Goal: Transaction & Acquisition: Download file/media

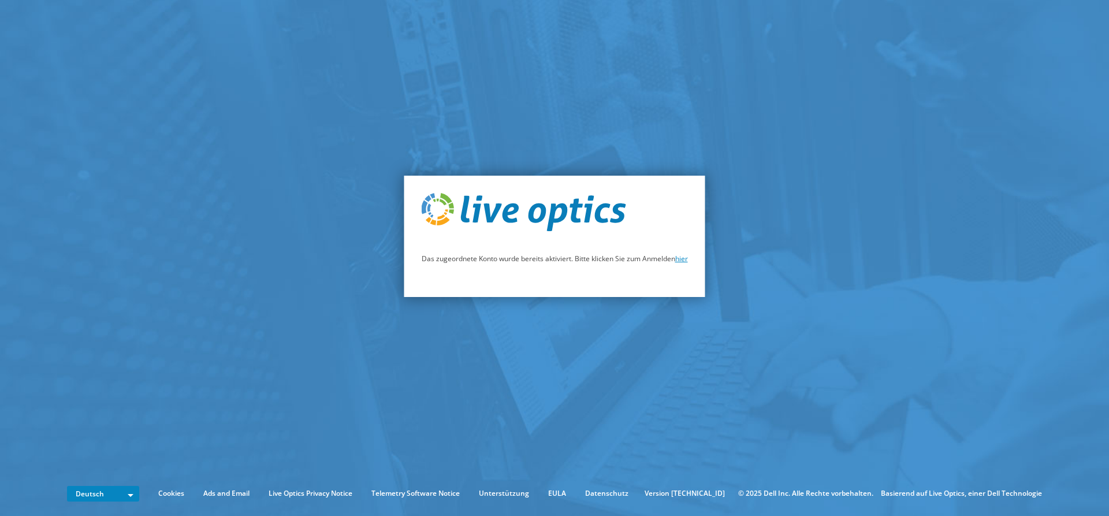
click at [682, 259] on link "hier" at bounding box center [681, 259] width 13 height 10
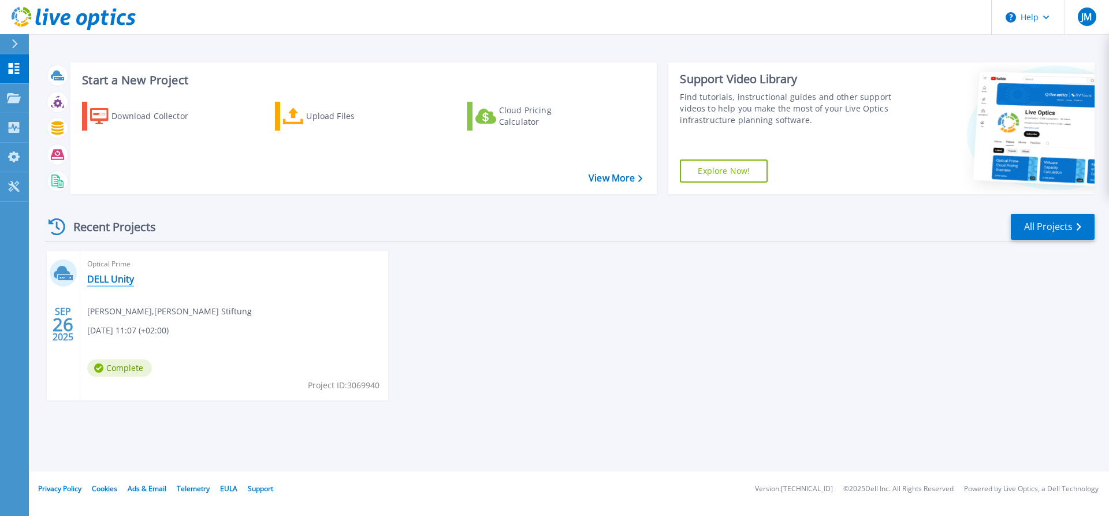
click at [113, 281] on link "DELL Unity" at bounding box center [110, 279] width 47 height 12
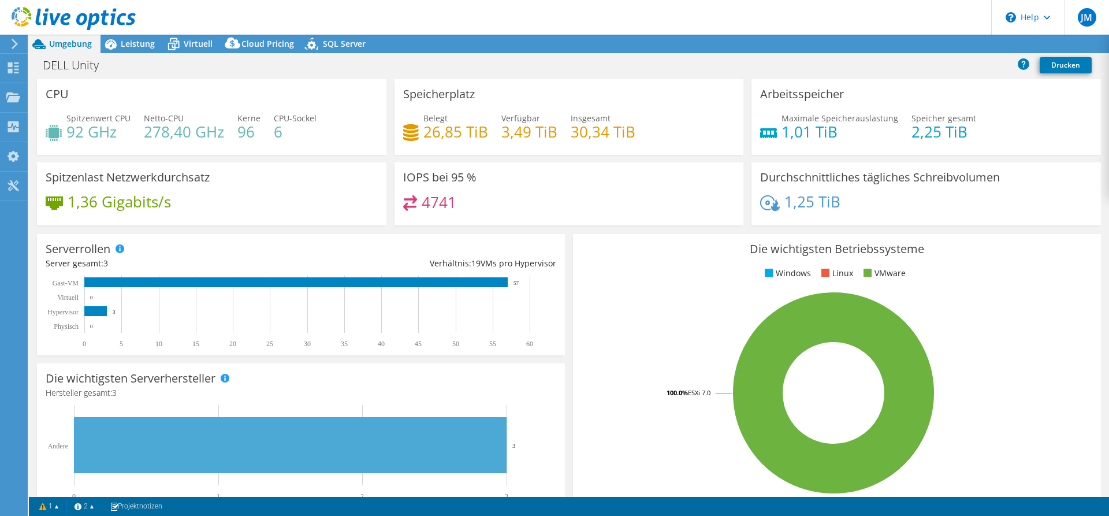
select select "USD"
click at [69, 68] on h1 "DELL Unity" at bounding box center [77, 65] width 79 height 13
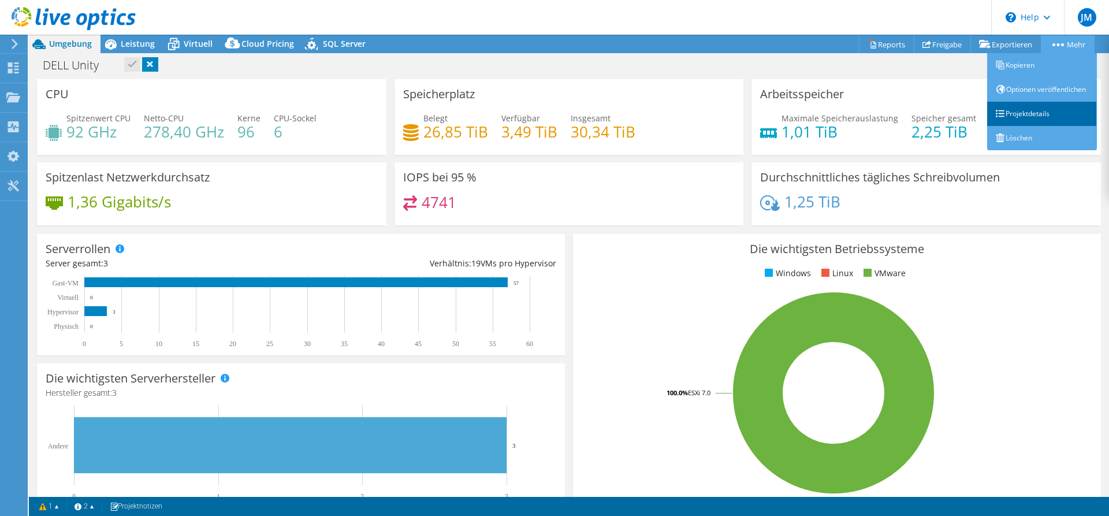
click at [1006, 125] on link "Projektdetails" at bounding box center [1042, 114] width 110 height 24
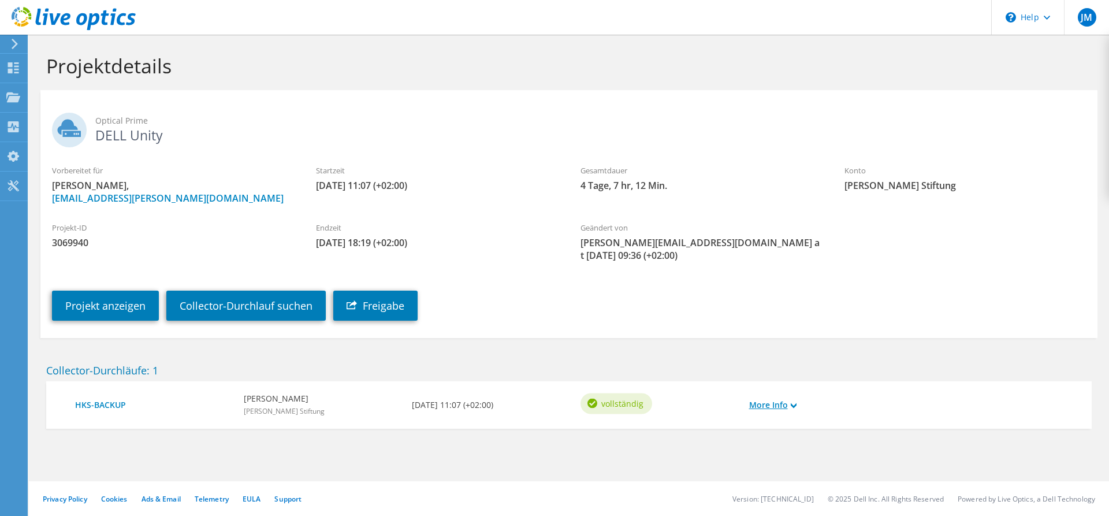
click at [794, 405] on use at bounding box center [794, 405] width 6 height 5
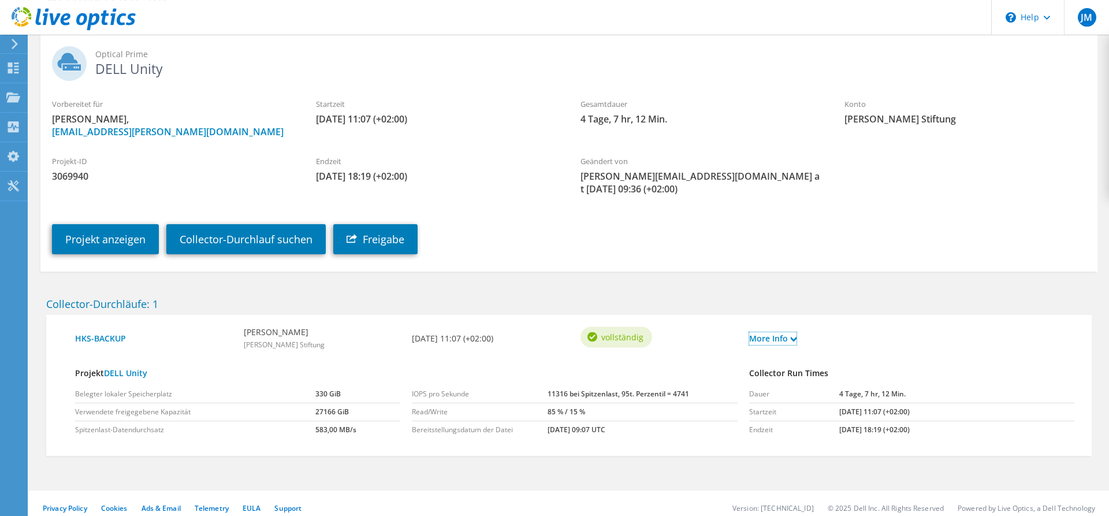
scroll to position [76, 0]
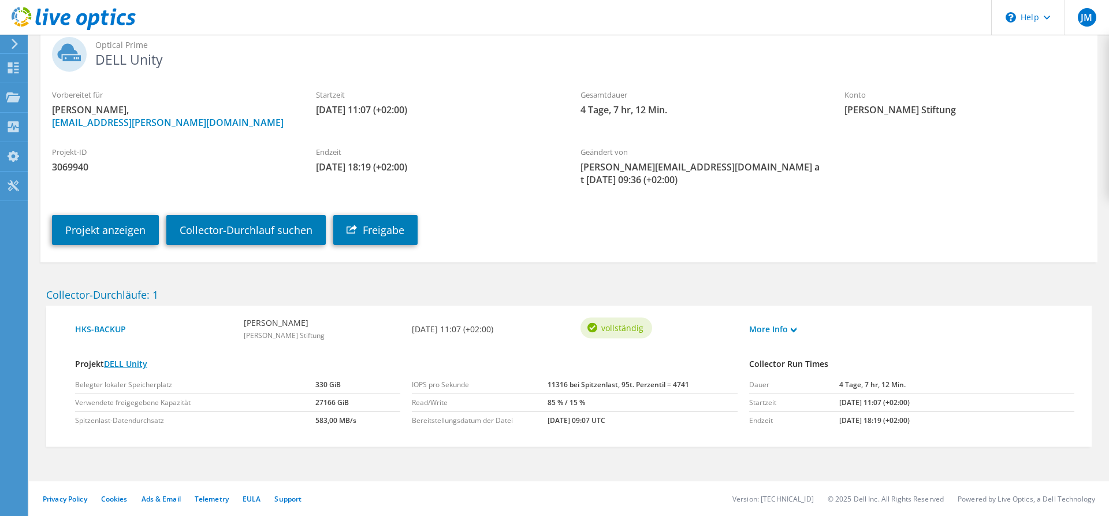
click at [131, 366] on link "DELL Unity" at bounding box center [125, 363] width 43 height 11
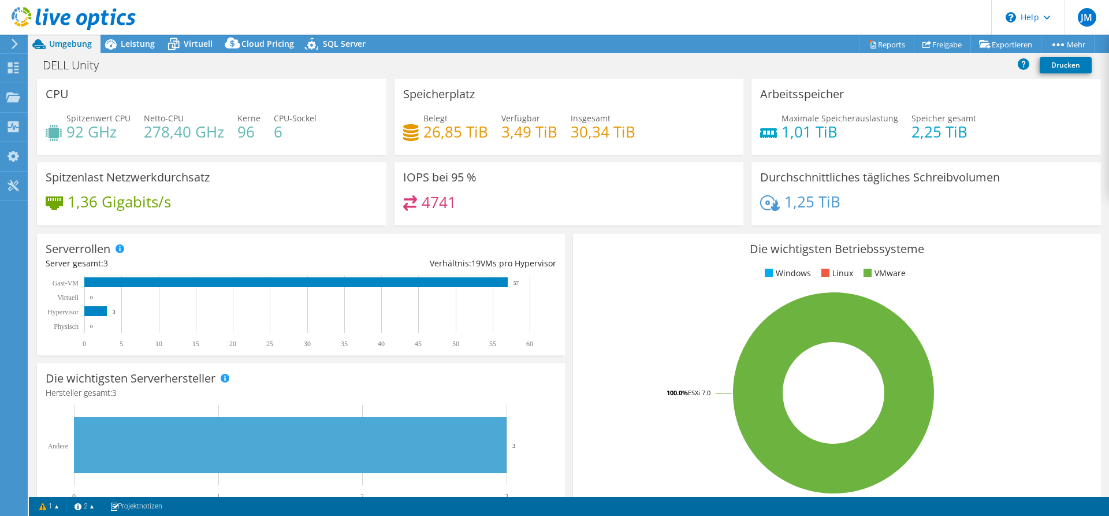
select select "USD"
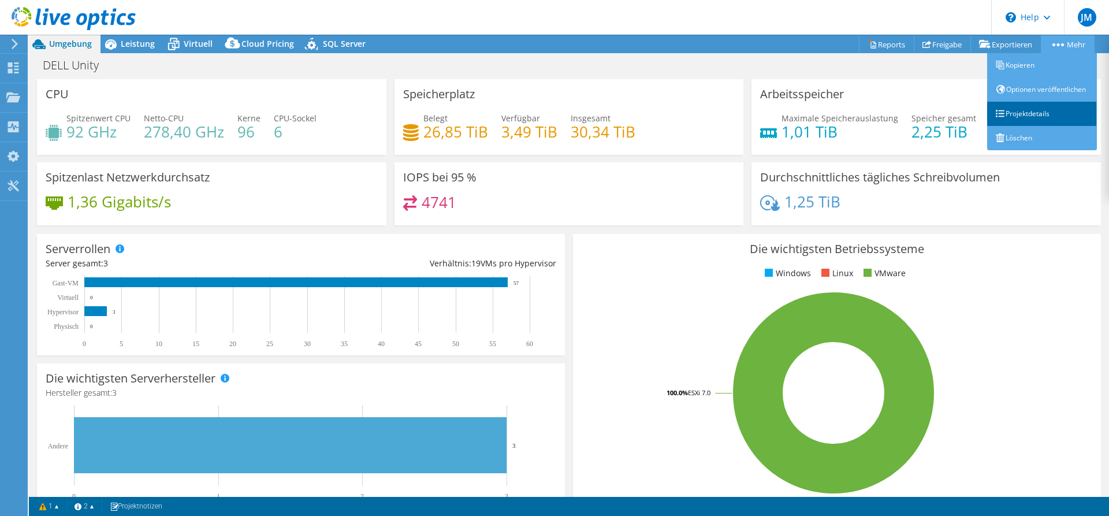
click at [1012, 121] on link "Projektdetails" at bounding box center [1042, 114] width 110 height 24
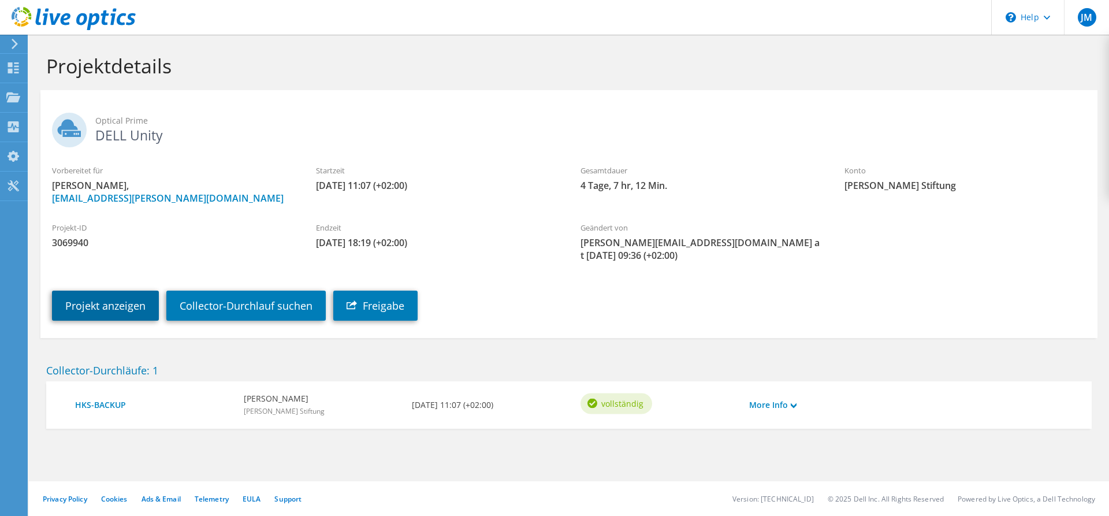
click at [130, 301] on link "Projekt anzeigen" at bounding box center [105, 306] width 107 height 30
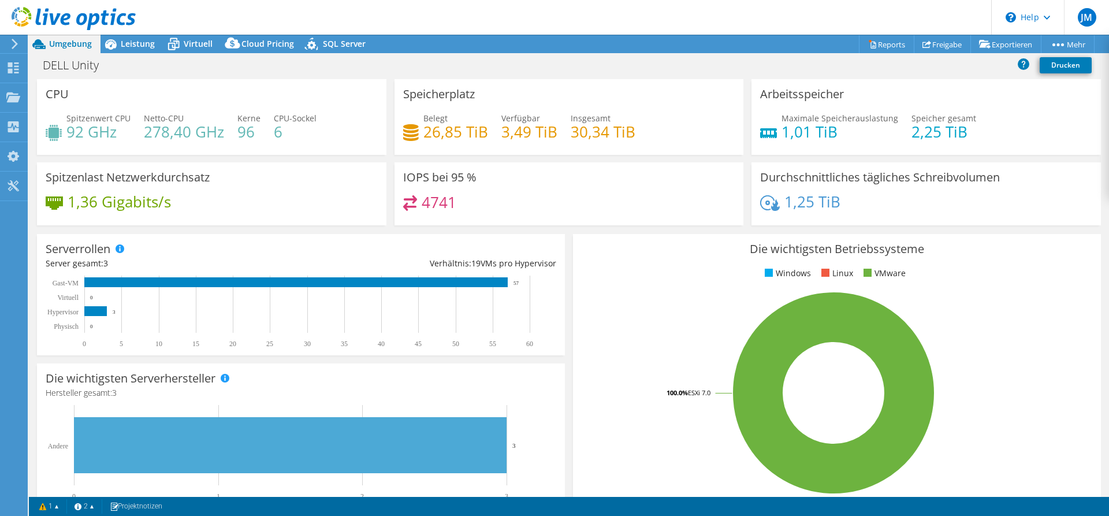
select select "USD"
drag, startPoint x: 783, startPoint y: 100, endPoint x: 1022, endPoint y: 150, distance: 243.8
click at [1022, 150] on div "Arbeitsspeicher Maximale Speicherauslastung 1,01 TiB Speicher gesamt 2,25 TiB" at bounding box center [927, 117] width 350 height 76
click at [1019, 142] on div "Maximale Speicherauslastung 1,01 TiB Speicher gesamt 2,25 TiB" at bounding box center [926, 131] width 332 height 38
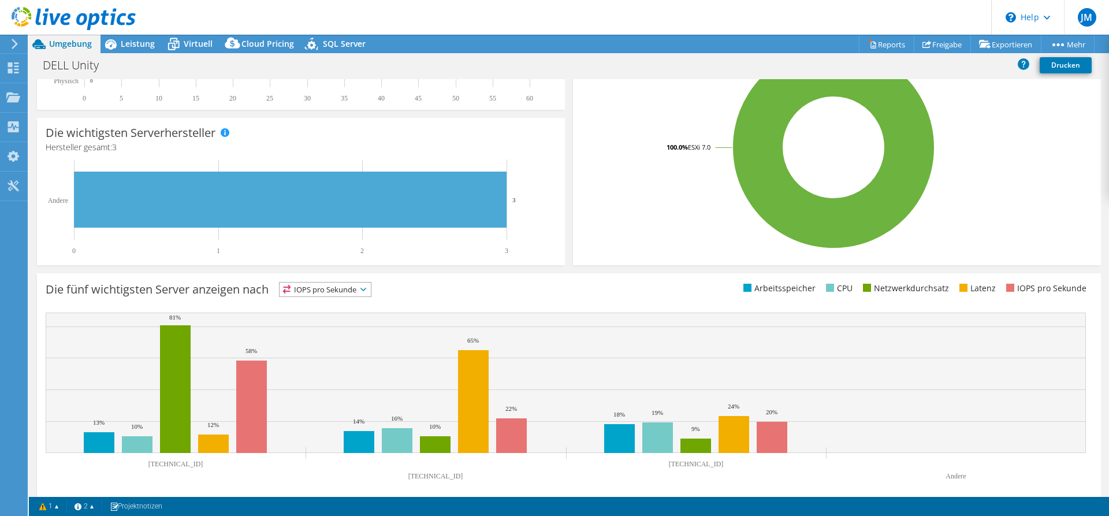
scroll to position [255, 0]
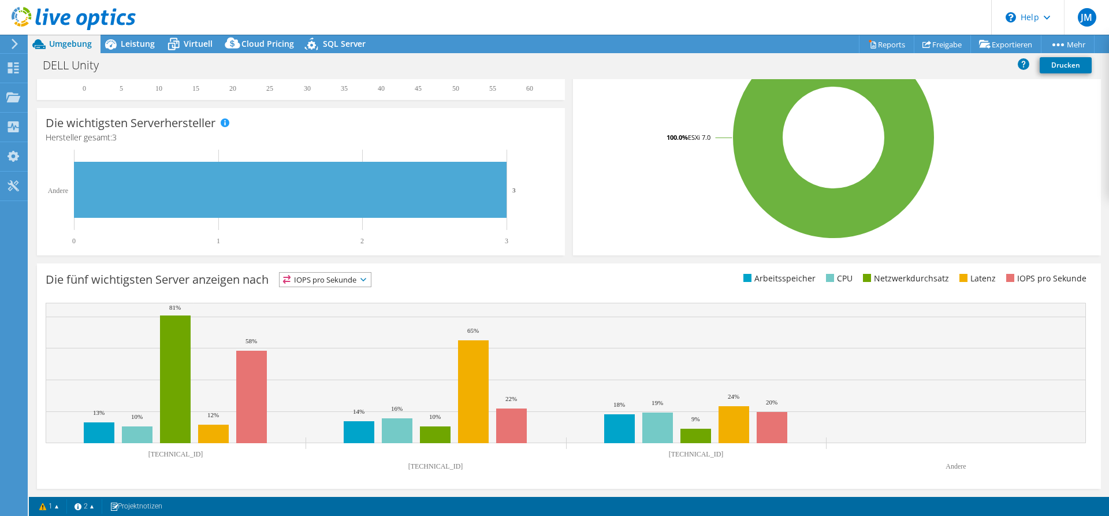
click at [370, 281] on span "IOPS pro Sekunde" at bounding box center [325, 280] width 91 height 14
click at [331, 307] on li "Arbeitsspeicher" at bounding box center [325, 311] width 91 height 16
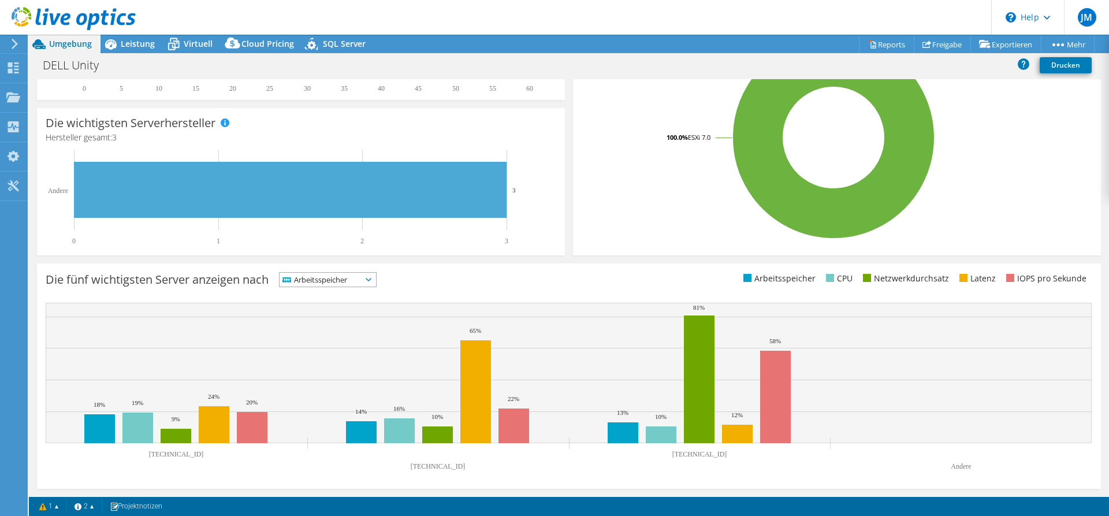
click at [355, 276] on span "Arbeitsspeicher" at bounding box center [321, 280] width 82 height 14
click at [309, 294] on li "IOPS pro Sekunde" at bounding box center [328, 295] width 96 height 16
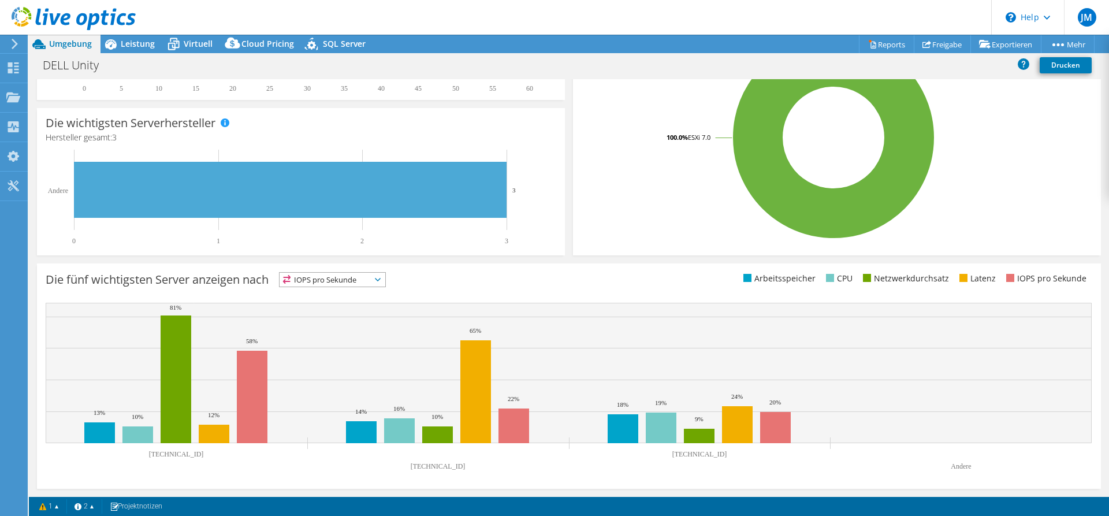
click at [437, 288] on div "Die fünf wichtigsten Server anzeigen nach IOPS pro Sekunde IOPS pro Sekunde" at bounding box center [307, 281] width 523 height 19
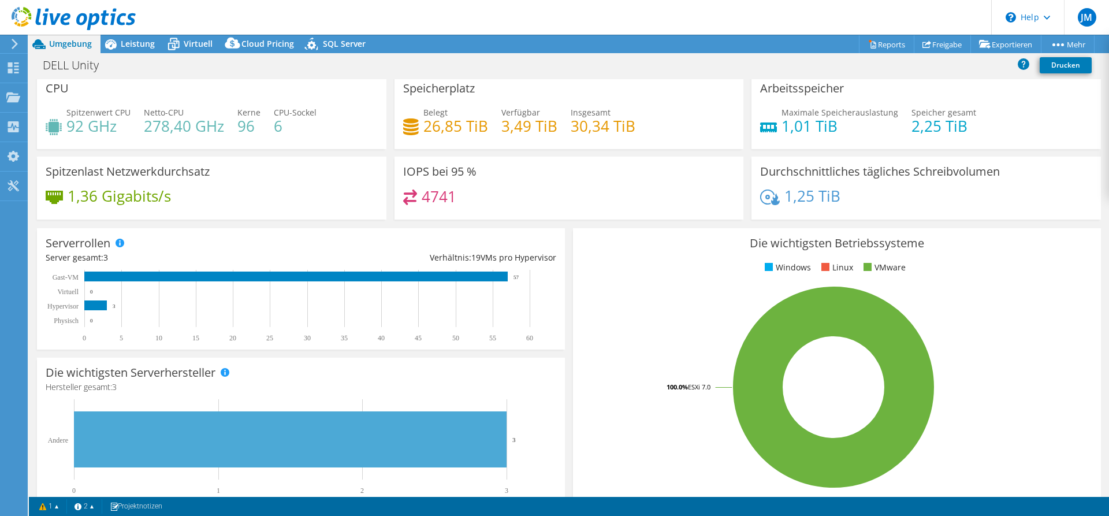
scroll to position [0, 0]
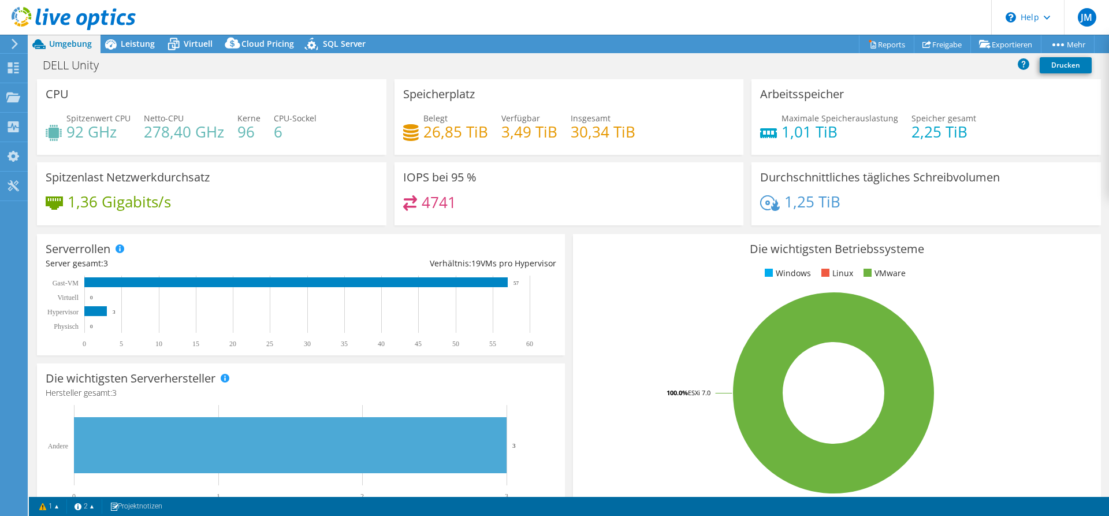
click at [11, 41] on icon at bounding box center [14, 44] width 9 height 10
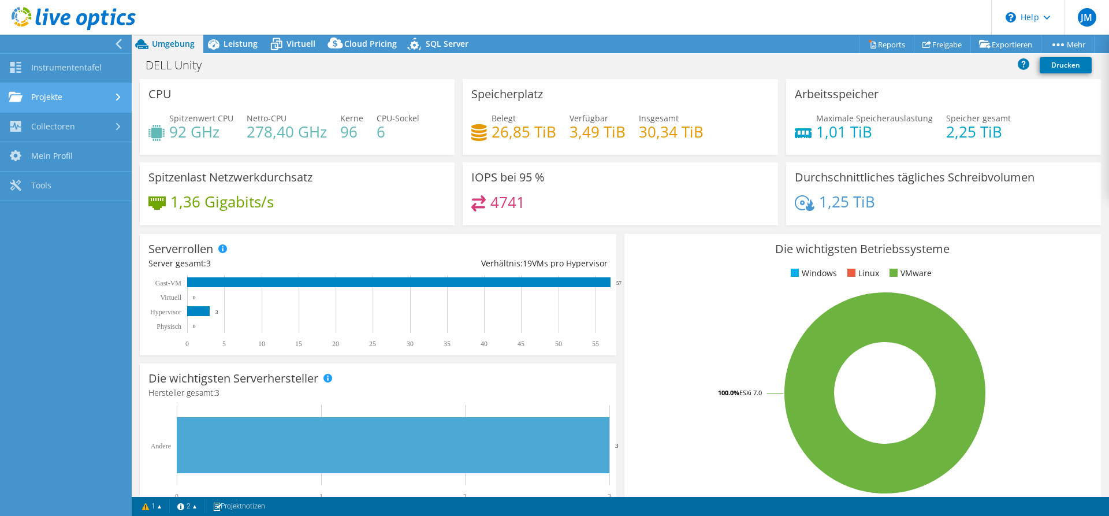
click at [87, 92] on link "Projekte" at bounding box center [66, 97] width 132 height 29
click at [113, 96] on link "Projekte" at bounding box center [66, 97] width 132 height 29
click at [118, 120] on link "Collectoren" at bounding box center [66, 127] width 132 height 29
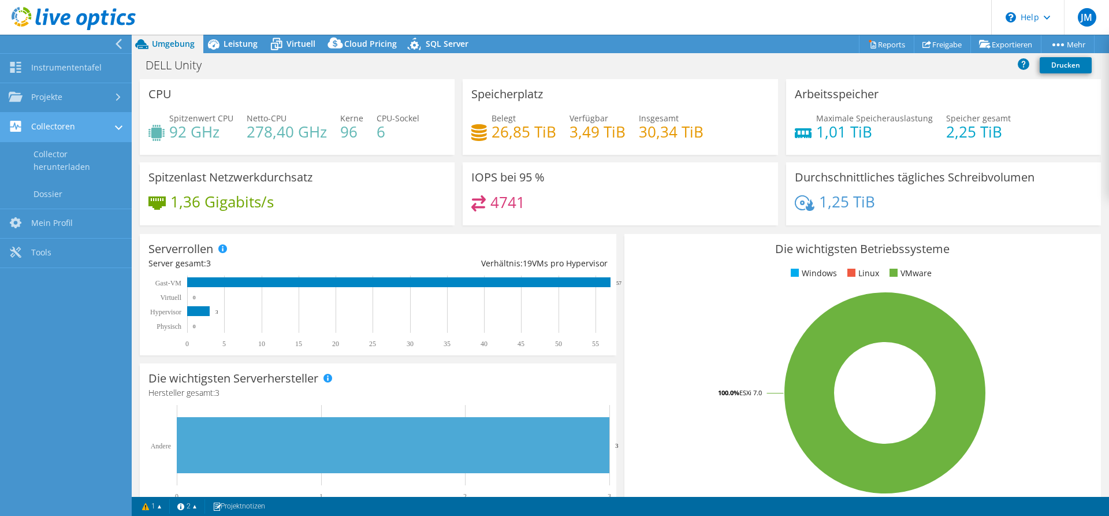
click at [117, 127] on icon at bounding box center [119, 127] width 8 height 5
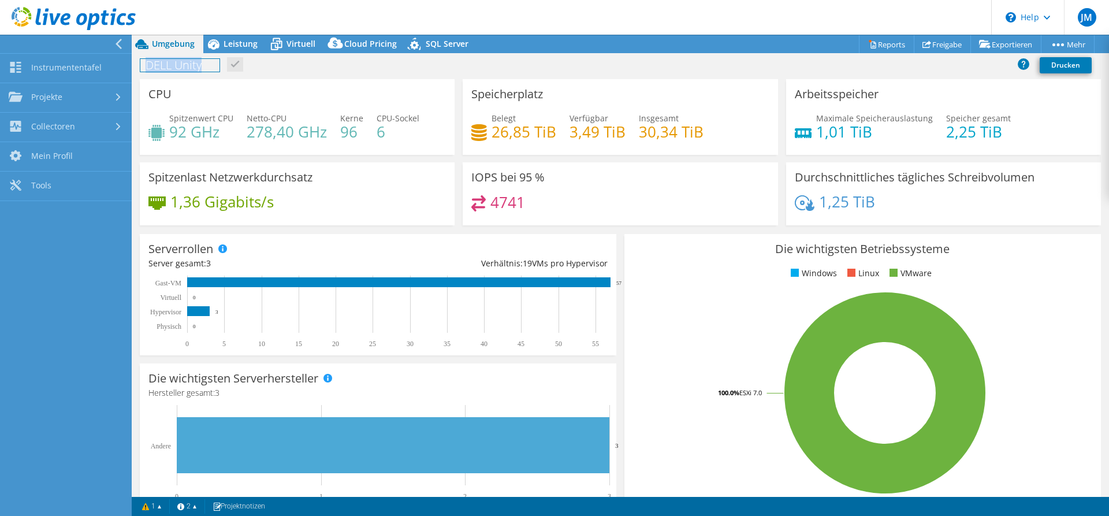
drag, startPoint x: 145, startPoint y: 65, endPoint x: 228, endPoint y: 69, distance: 82.8
click at [217, 69] on h1 "DELL Unity" at bounding box center [179, 65] width 79 height 13
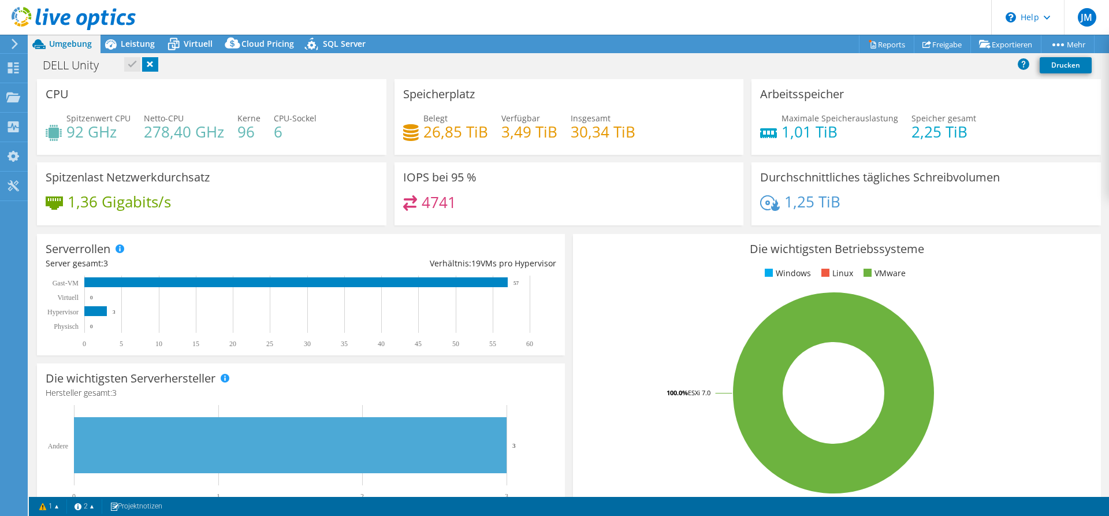
click at [250, 61] on div "DELL Unity Drucken" at bounding box center [569, 64] width 1081 height 21
click at [81, 67] on h1 "DELL Unity" at bounding box center [77, 65] width 79 height 13
click at [130, 61] on div "DELL Unity Drucken" at bounding box center [569, 64] width 1081 height 21
click at [216, 62] on div "DELL Unity Drucken" at bounding box center [569, 64] width 1081 height 21
click at [99, 63] on h1 "DELL Unity" at bounding box center [77, 65] width 79 height 13
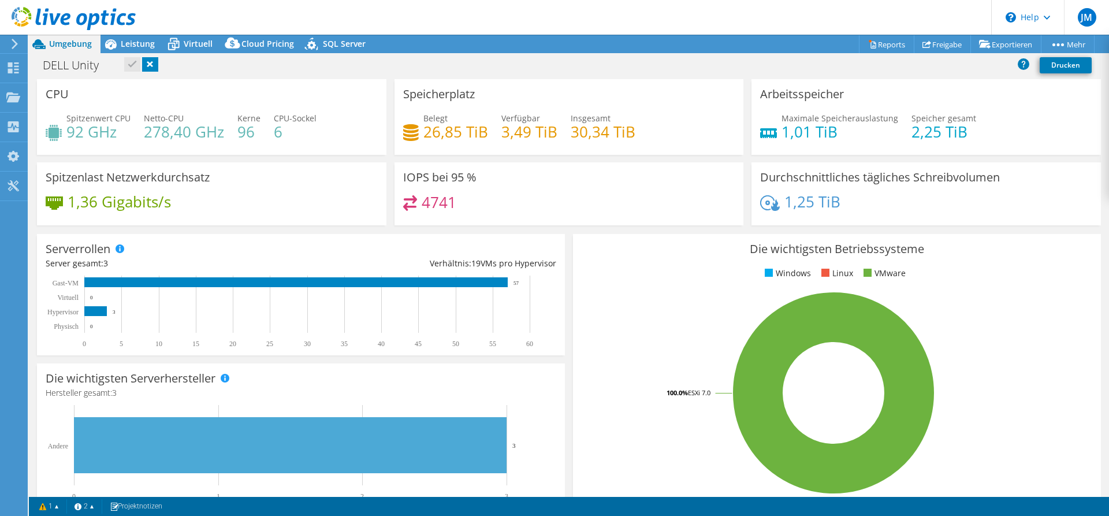
drag, startPoint x: 237, startPoint y: 69, endPoint x: 207, endPoint y: 58, distance: 32.3
click at [233, 68] on div "DELL Unity Drucken" at bounding box center [569, 64] width 1081 height 21
click at [149, 66] on link at bounding box center [150, 64] width 16 height 14
click at [62, 68] on h1 "DELL Unity" at bounding box center [77, 65] width 79 height 13
drag, startPoint x: 91, startPoint y: 66, endPoint x: 31, endPoint y: 74, distance: 60.6
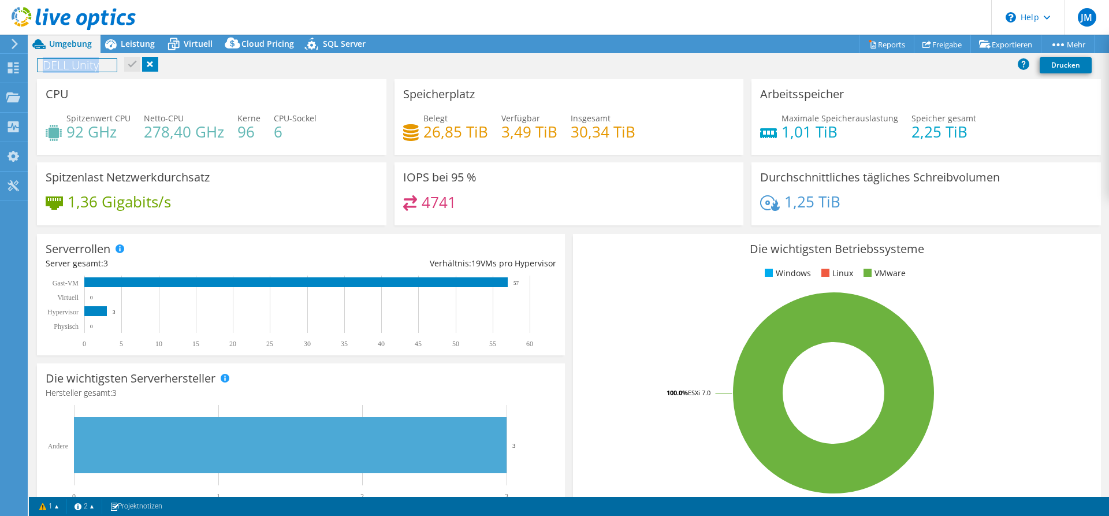
click at [31, 74] on div "DELL Unity Drucken" at bounding box center [569, 64] width 1081 height 21
click at [120, 62] on link at bounding box center [122, 64] width 16 height 14
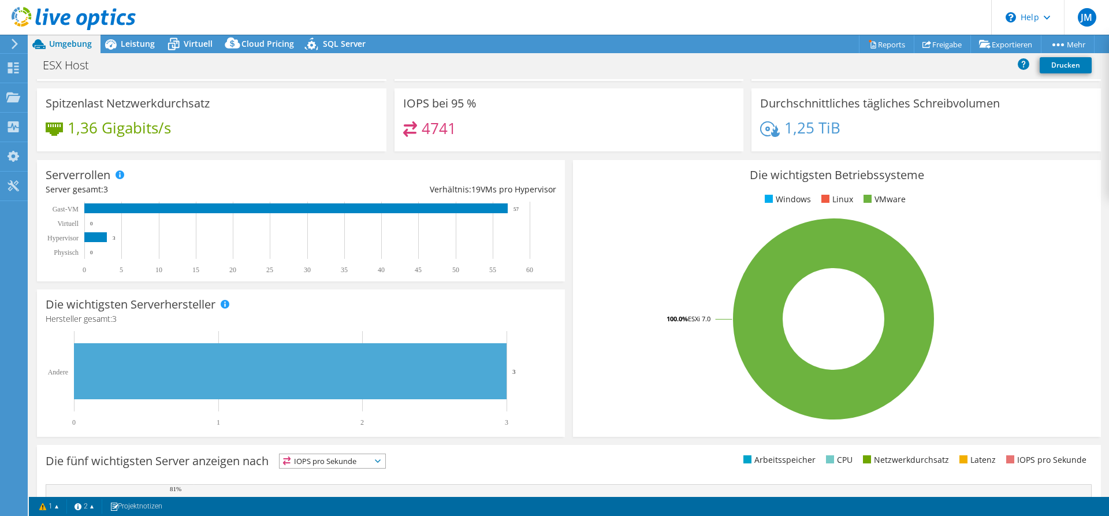
scroll to position [255, 0]
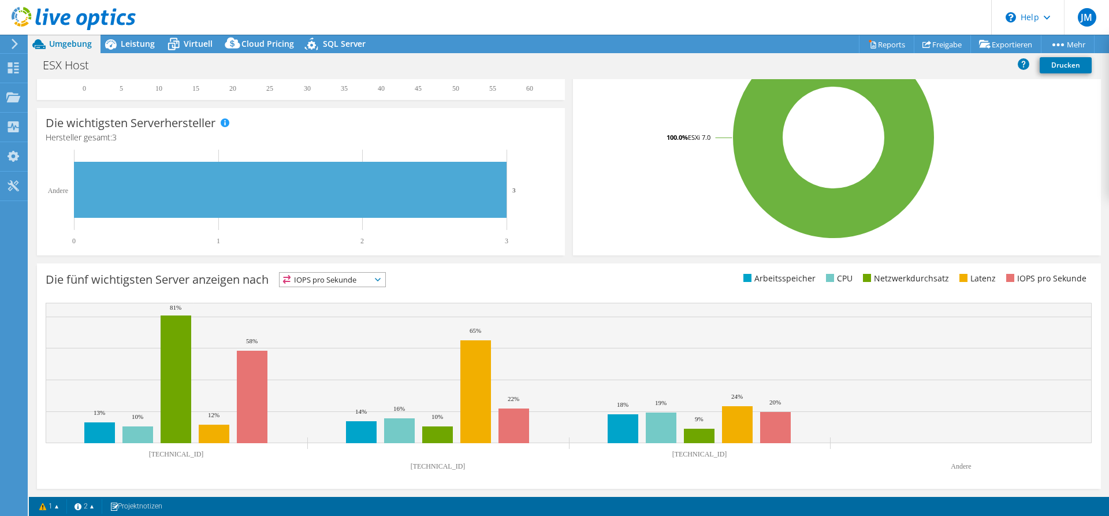
click at [363, 281] on span "IOPS pro Sekunde" at bounding box center [325, 280] width 91 height 14
click at [345, 308] on li "Arbeitsspeicher" at bounding box center [333, 311] width 106 height 16
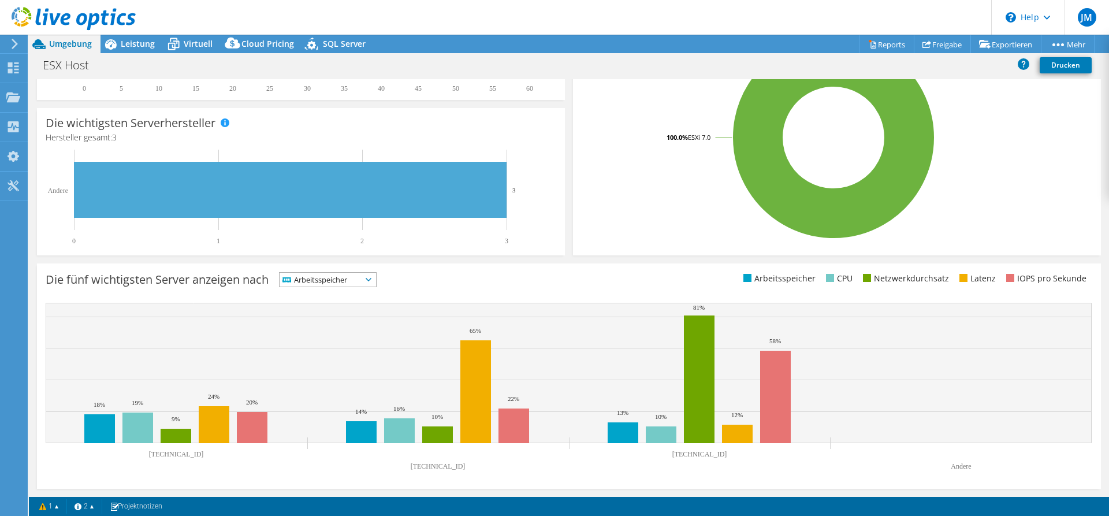
click at [343, 277] on span "Arbeitsspeicher" at bounding box center [321, 280] width 82 height 14
click at [335, 339] on li "Netzwerkdurchsatz" at bounding box center [328, 343] width 96 height 16
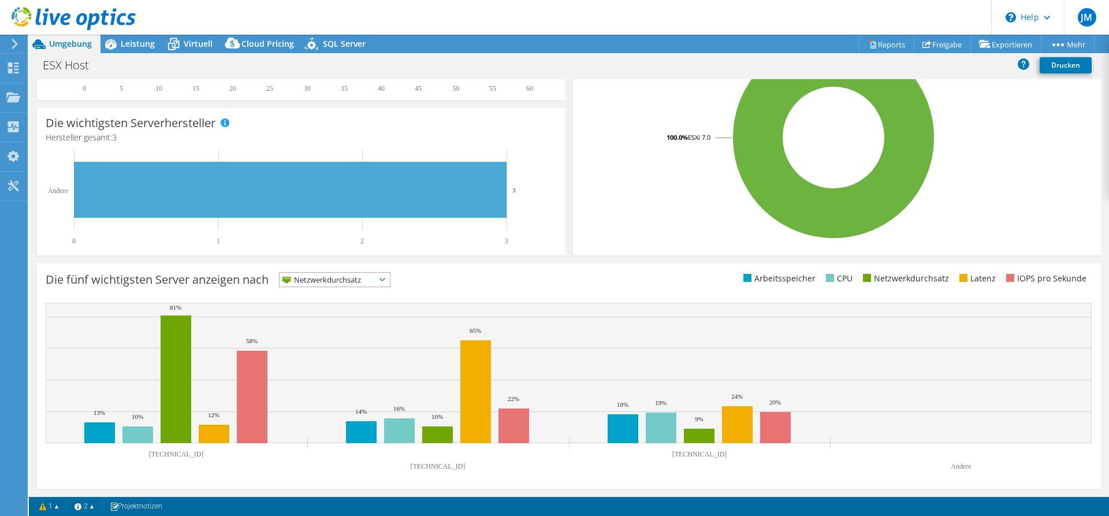
click at [315, 281] on span "Netzwerkdurchsatz" at bounding box center [328, 280] width 96 height 14
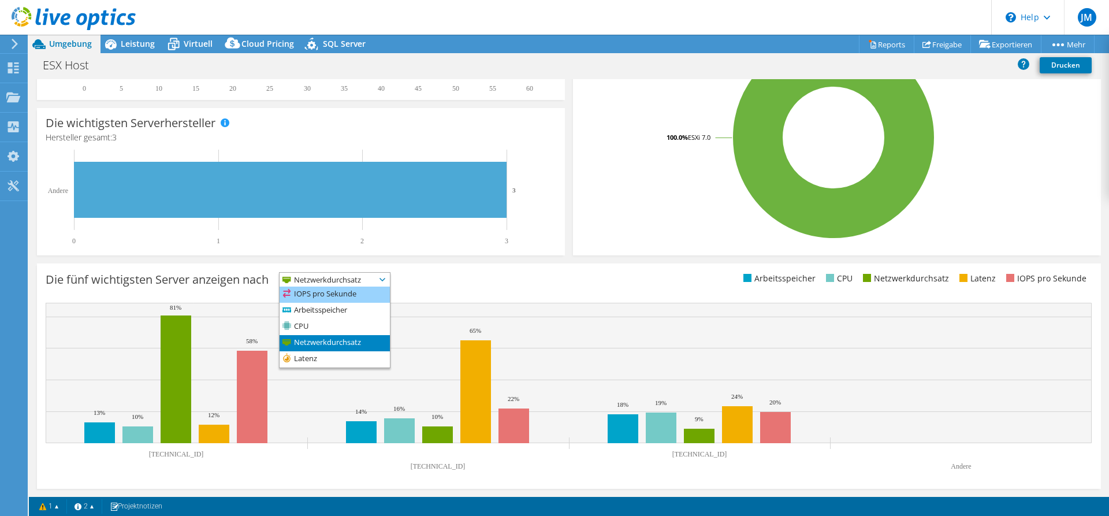
click at [315, 292] on li "IOPS pro Sekunde" at bounding box center [335, 295] width 110 height 16
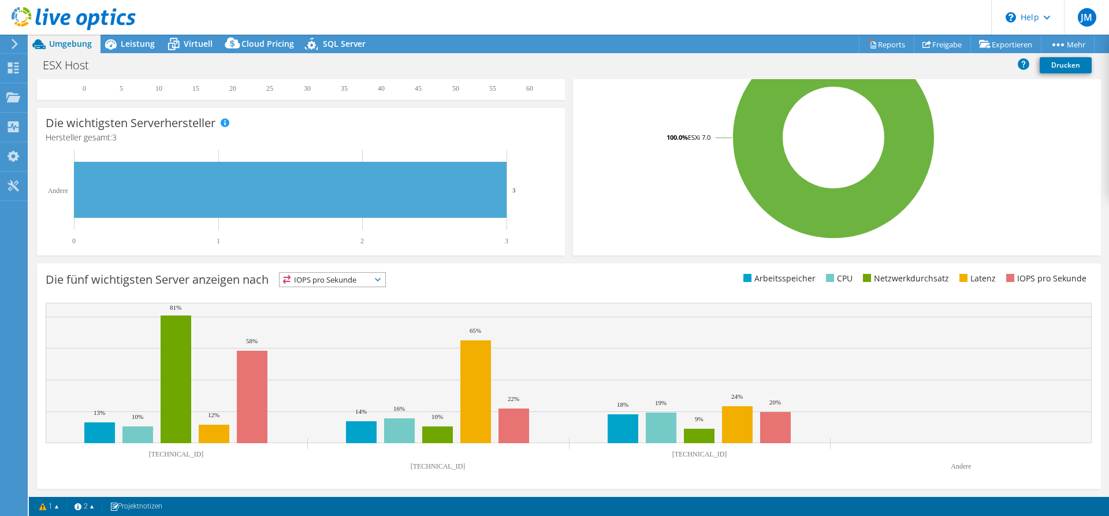
click at [487, 292] on div "Die fünf wichtigsten Server anzeigen nach IOPS pro Sekunde IOPS pro Sekunde" at bounding box center [569, 375] width 1064 height 225
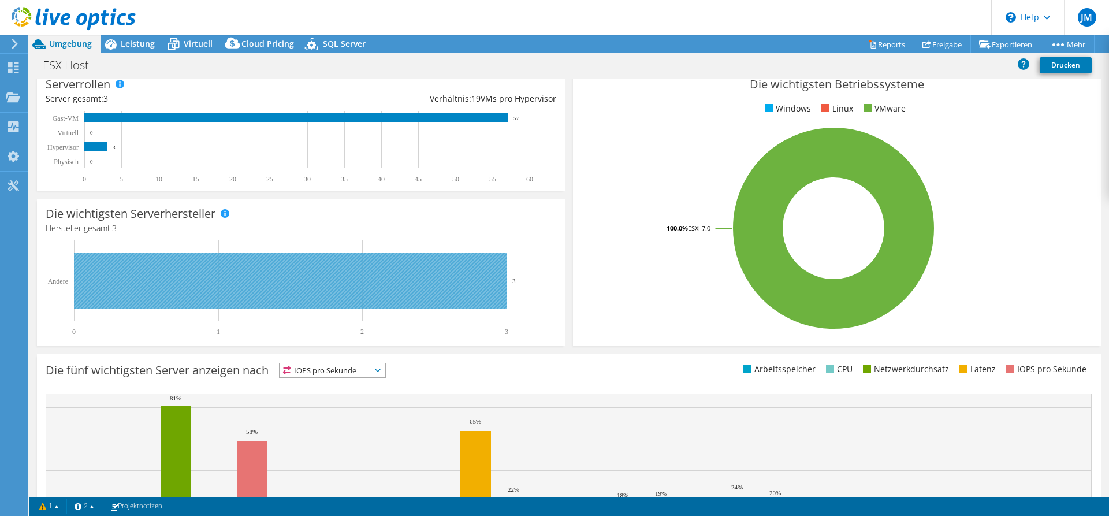
scroll to position [34, 0]
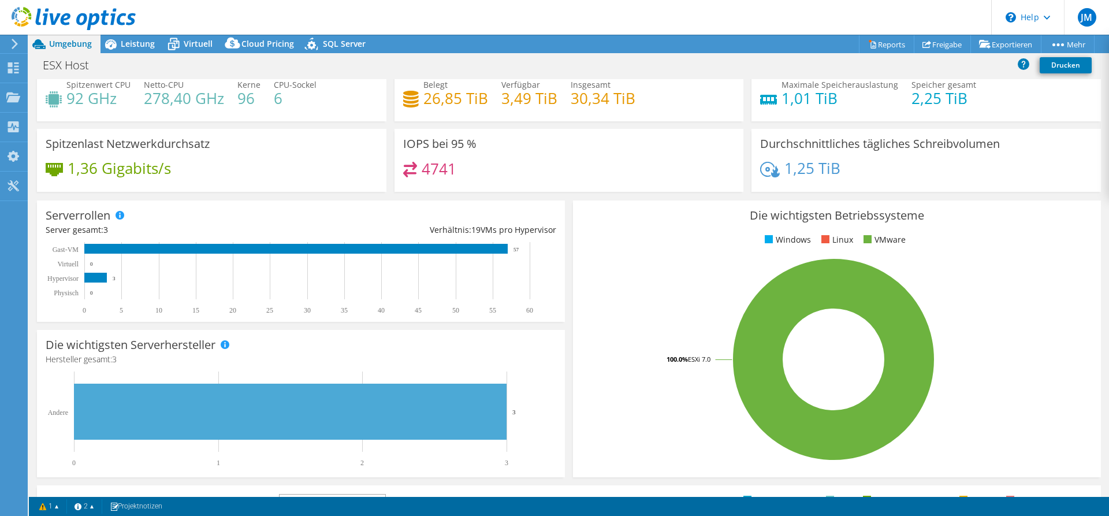
click at [14, 47] on use at bounding box center [15, 44] width 6 height 10
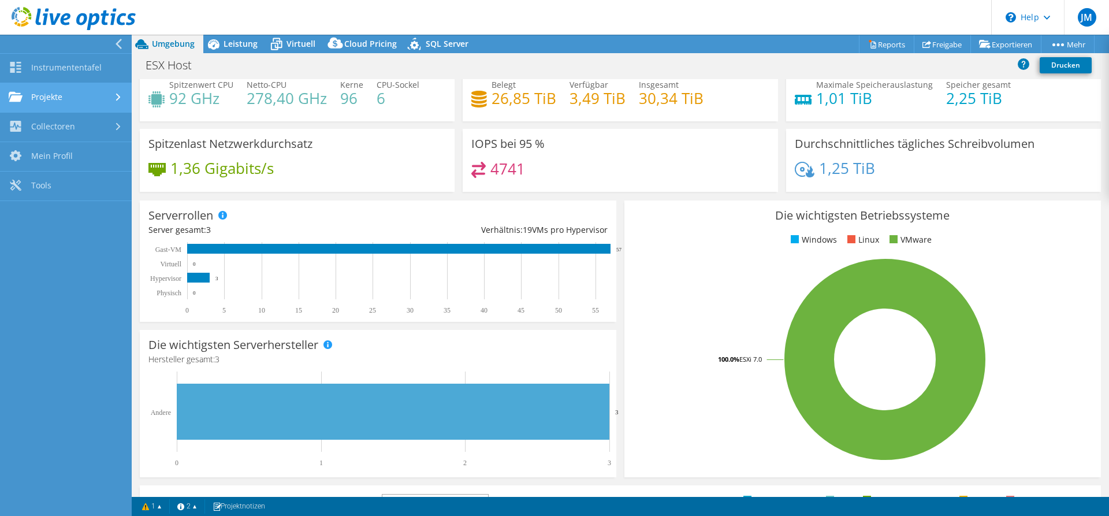
click at [71, 94] on link "Projekte" at bounding box center [66, 97] width 132 height 29
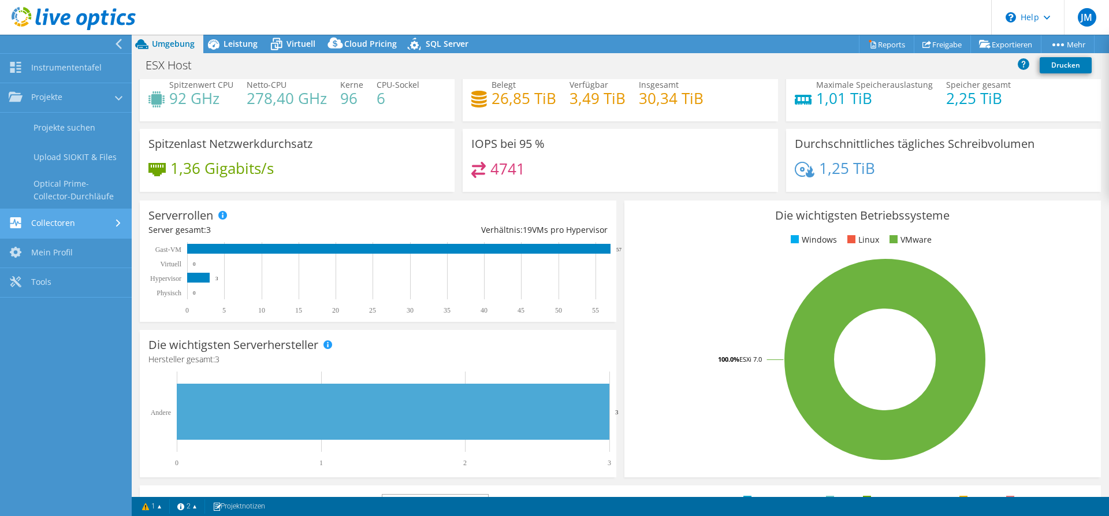
click at [54, 225] on link "Collectoren" at bounding box center [66, 223] width 132 height 29
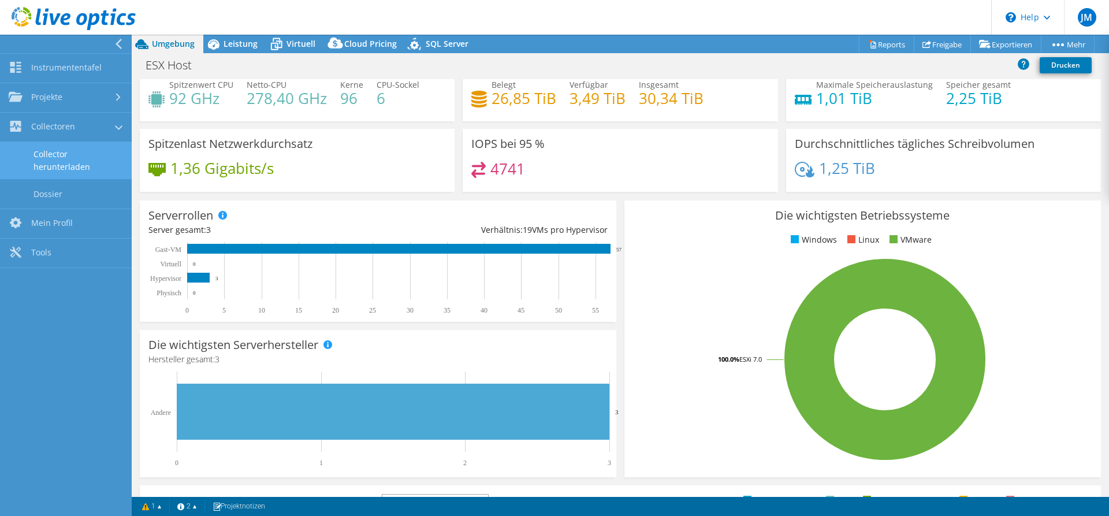
click at [54, 156] on link "Collector herunterladen" at bounding box center [66, 160] width 132 height 37
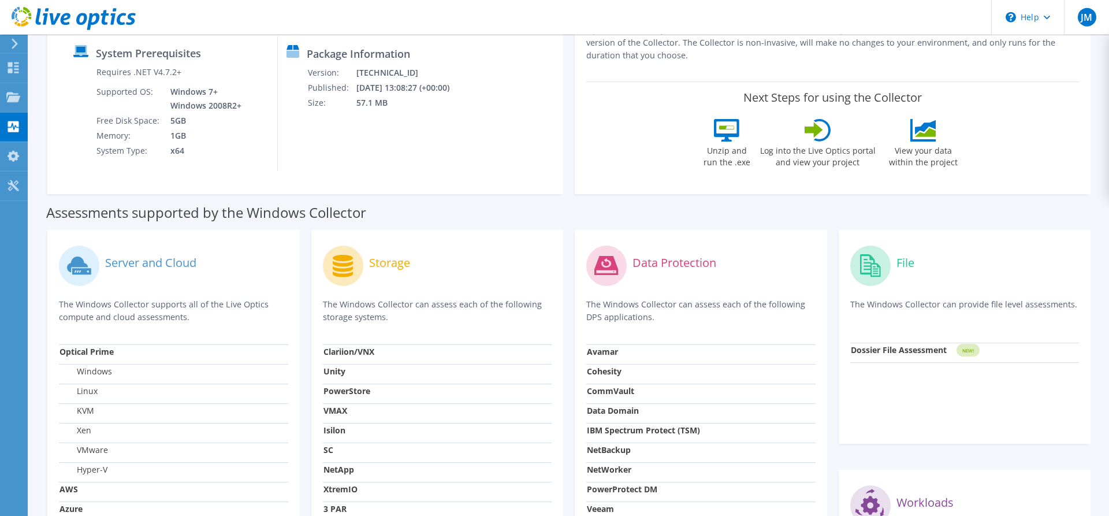
scroll to position [177, 0]
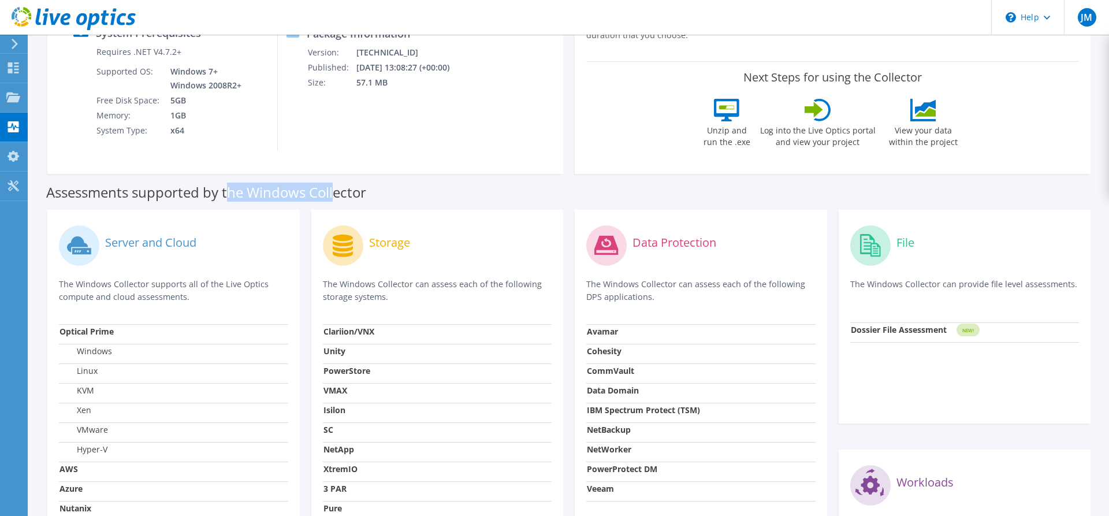
drag, startPoint x: 227, startPoint y: 191, endPoint x: 380, endPoint y: 190, distance: 153.7
click at [366, 190] on label "Assessments supported by the Windows Collector" at bounding box center [206, 193] width 320 height 12
click at [429, 193] on div "Assessments supported by the Windows Collector" at bounding box center [569, 189] width 1046 height 29
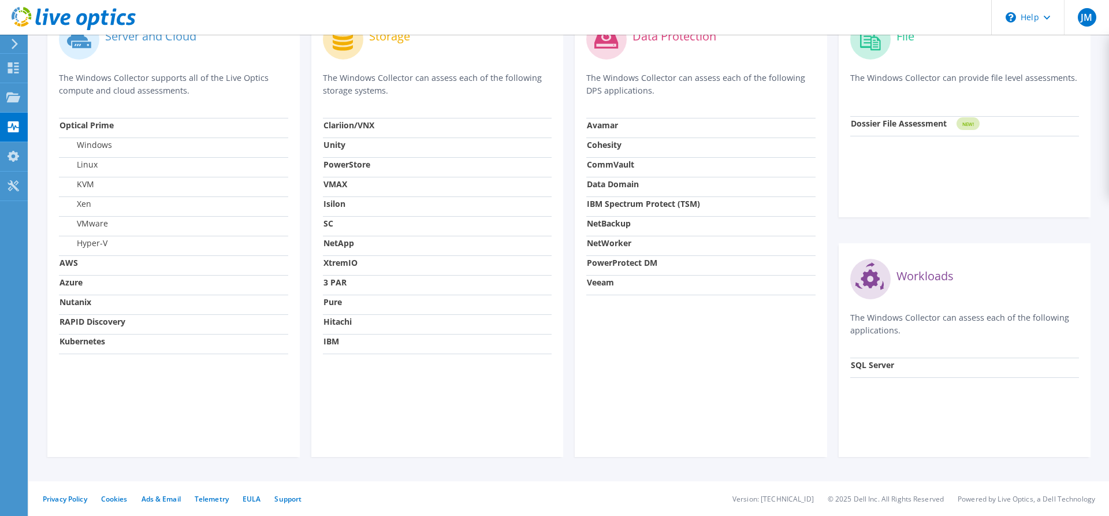
scroll to position [0, 0]
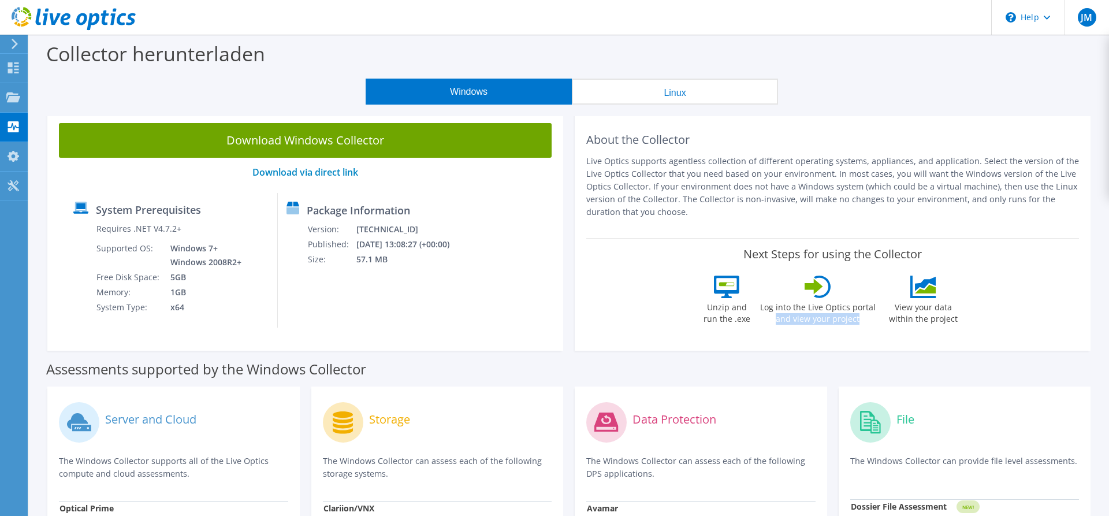
drag, startPoint x: 807, startPoint y: 319, endPoint x: 888, endPoint y: 315, distance: 81.6
click at [877, 315] on div "Log into the Live Optics portal and view your project" at bounding box center [818, 303] width 117 height 55
drag, startPoint x: 964, startPoint y: 307, endPoint x: 1027, endPoint y: 325, distance: 65.1
click at [966, 325] on div "View your data within the project" at bounding box center [923, 303] width 83 height 55
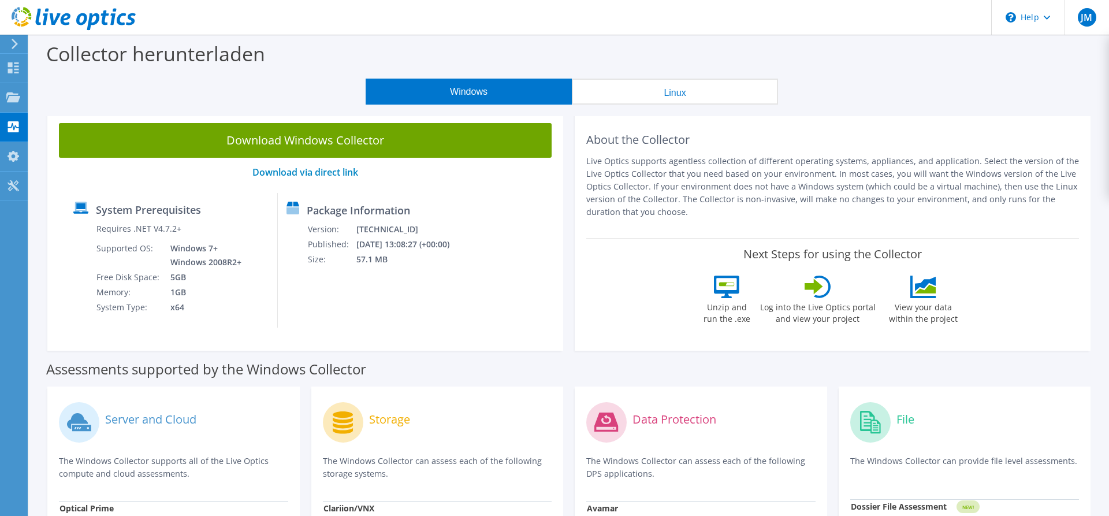
click at [966, 320] on label "View your data within the project" at bounding box center [923, 311] width 83 height 27
drag, startPoint x: 644, startPoint y: 305, endPoint x: 693, endPoint y: 318, distance: 51.3
click at [701, 318] on div "Unzip and run the .exe" at bounding box center [727, 303] width 53 height 55
click at [309, 176] on link "Download via direct link" at bounding box center [306, 172] width 106 height 13
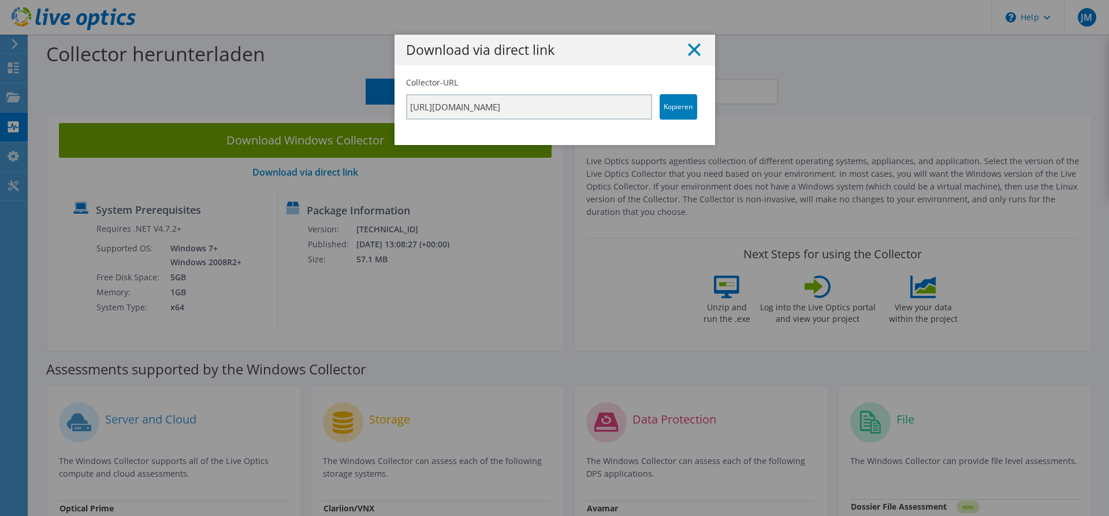
click at [690, 51] on icon at bounding box center [694, 49] width 13 height 13
